Goal: Check status

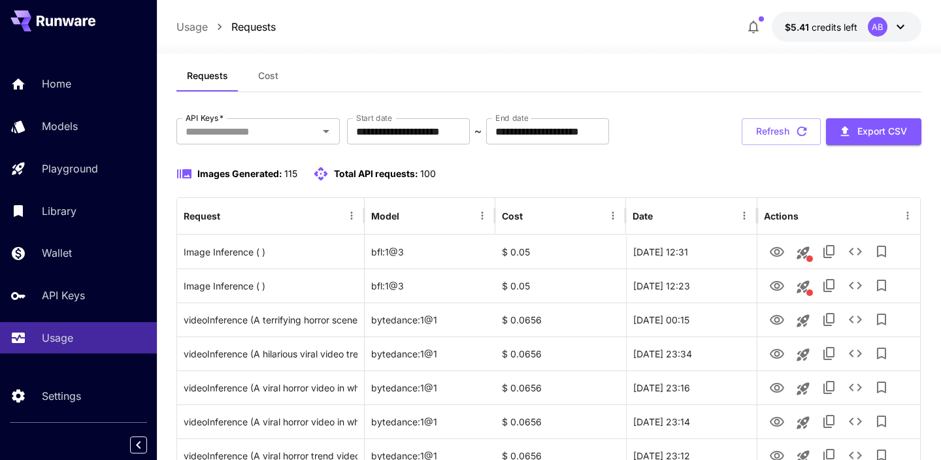
scroll to position [26, 0]
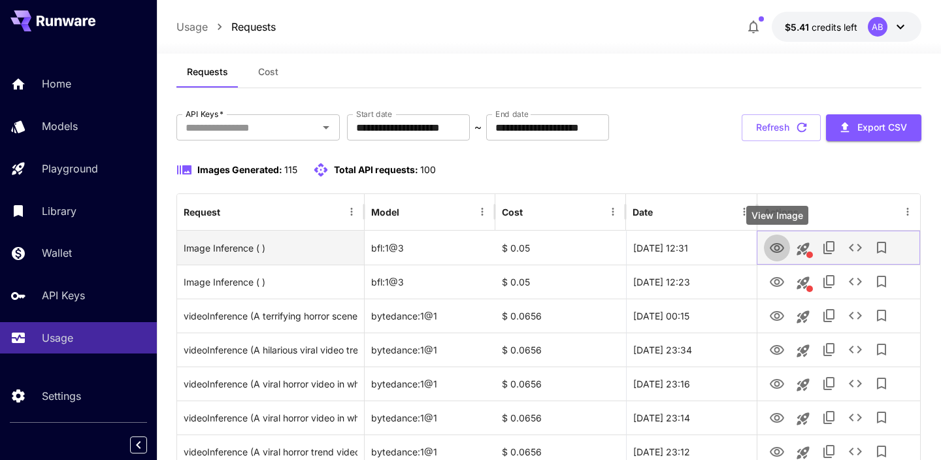
click at [770, 246] on icon "View Image" at bounding box center [777, 248] width 14 height 10
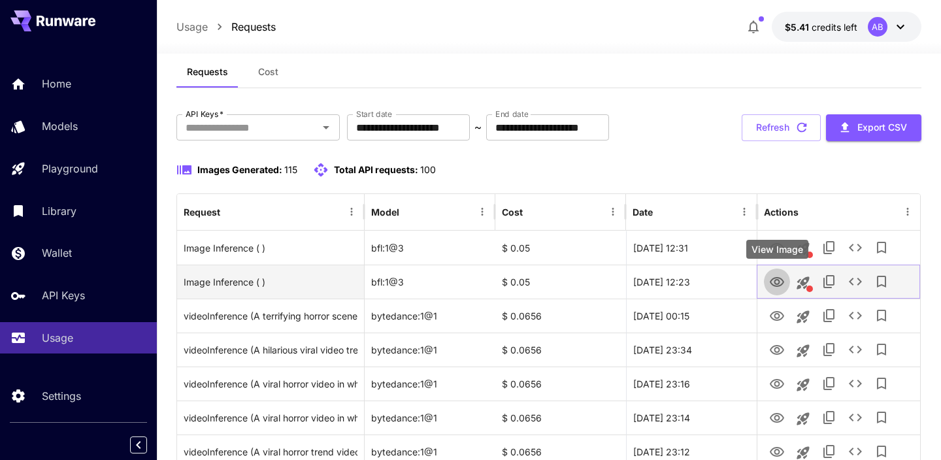
click at [774, 280] on icon "View Image" at bounding box center [777, 282] width 16 height 16
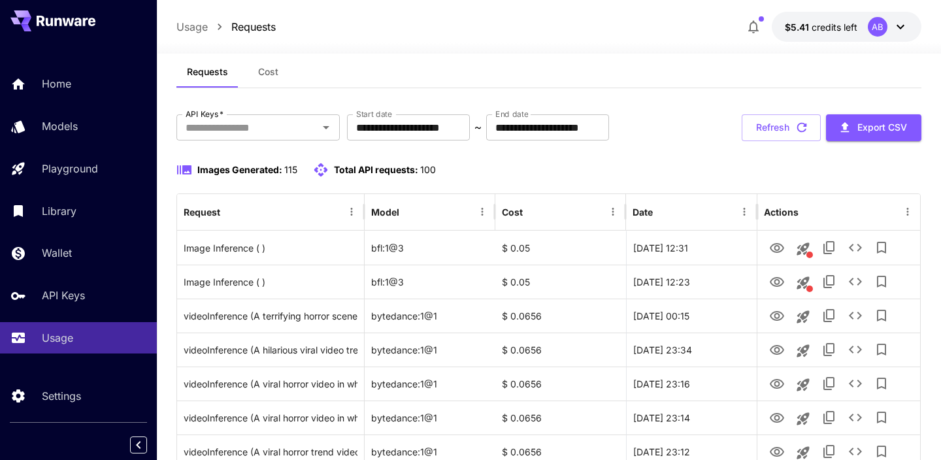
click at [793, 120] on button "Refresh" at bounding box center [781, 127] width 79 height 27
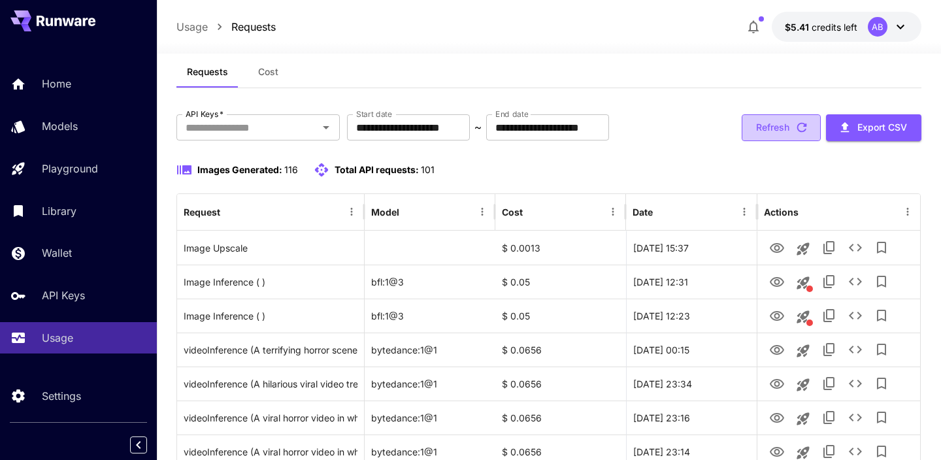
click at [786, 132] on button "Refresh" at bounding box center [781, 127] width 79 height 27
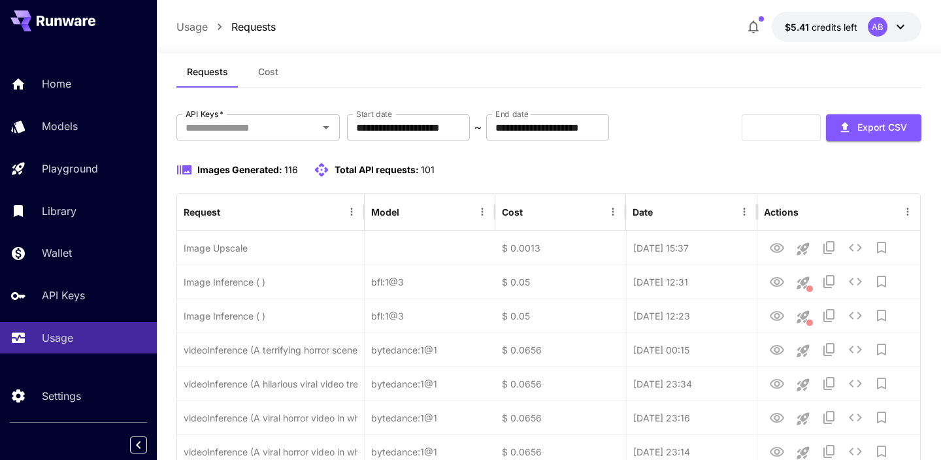
click at [719, 163] on div "Images Generated: 116 Total API requests: 101" at bounding box center [548, 170] width 745 height 16
